Goal: Information Seeking & Learning: Learn about a topic

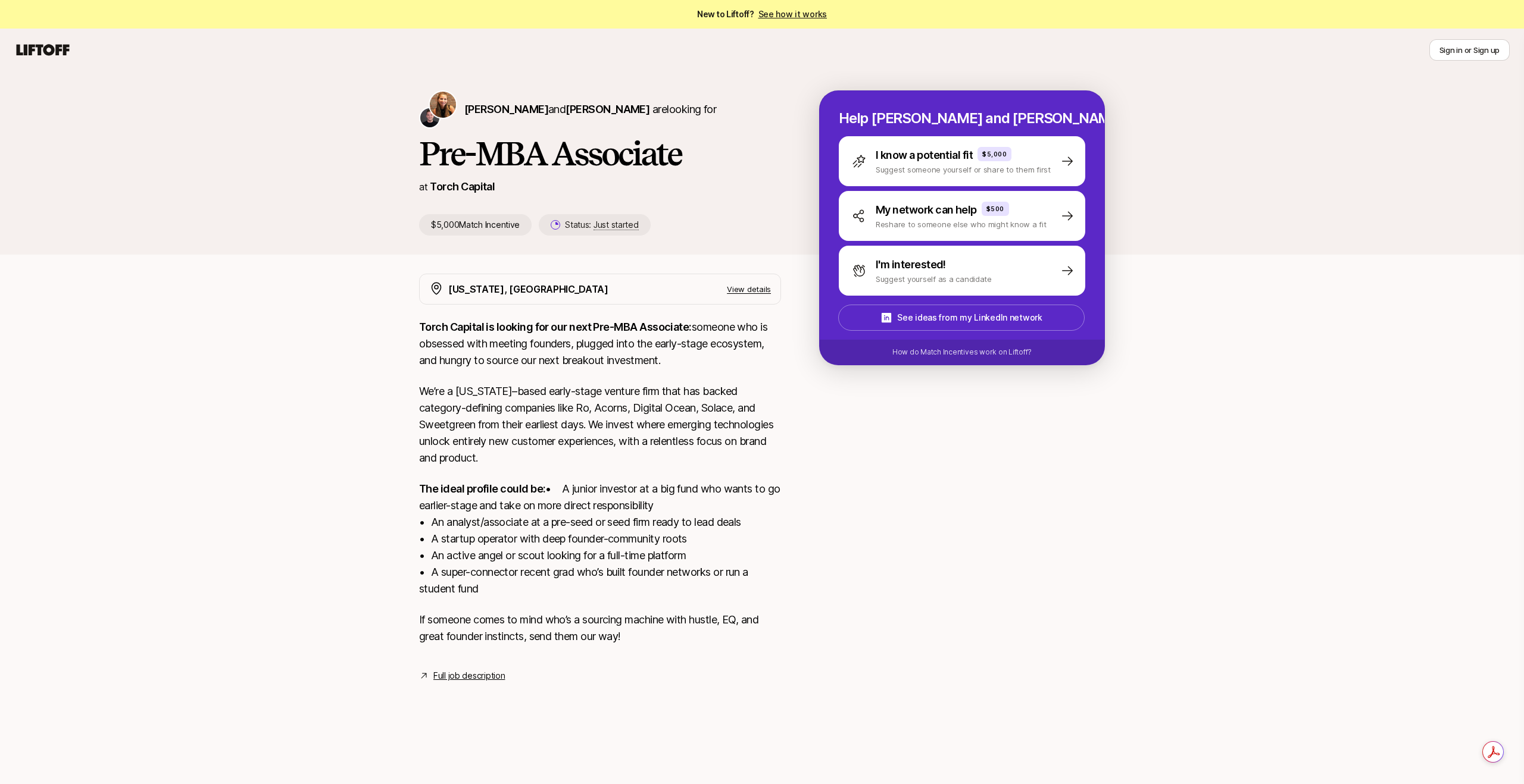
click at [481, 683] on link "Full job description" at bounding box center [469, 676] width 72 height 14
